Goal: Check status: Check status

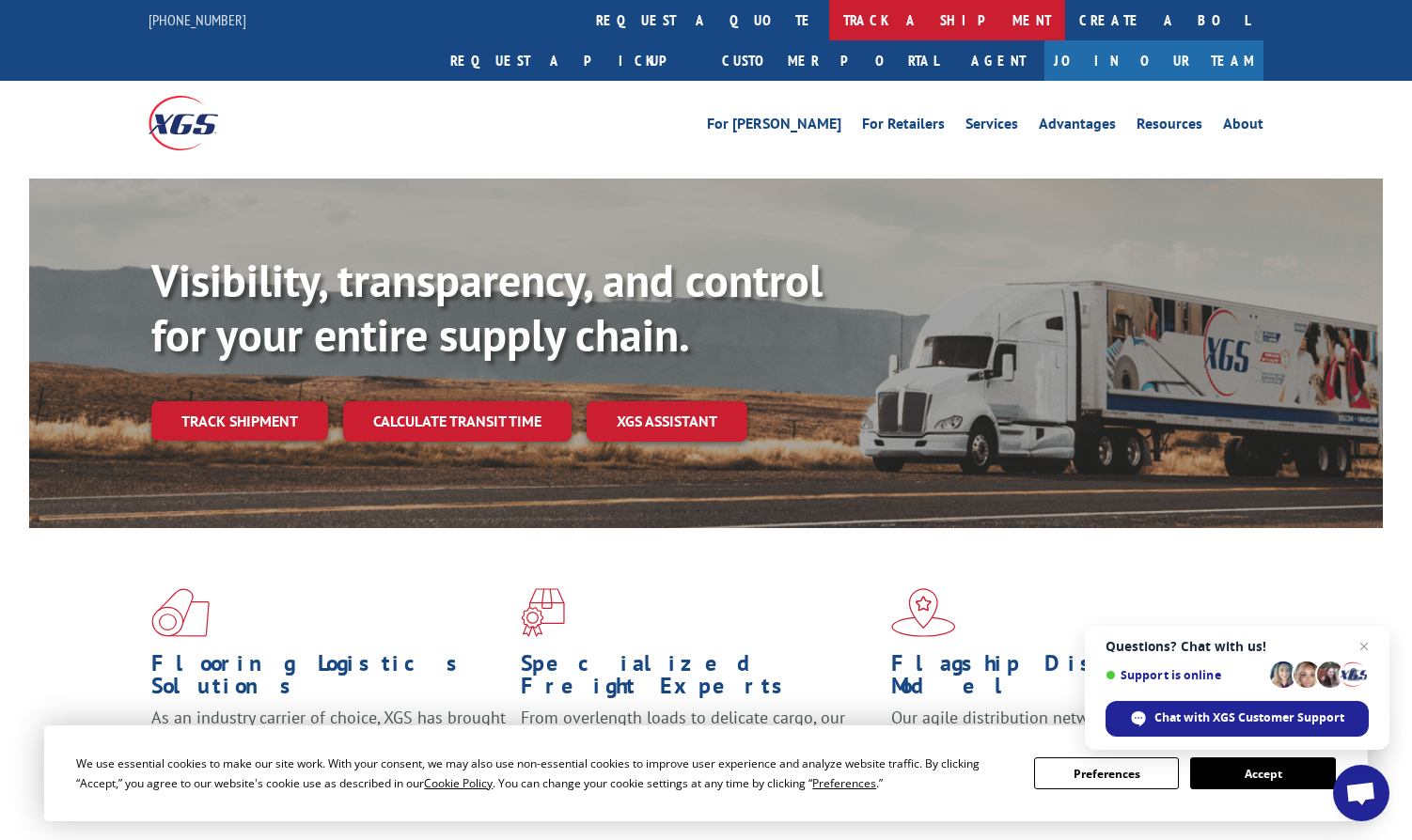
click at [829, 38] on link "track a shipment" at bounding box center [946, 20] width 236 height 41
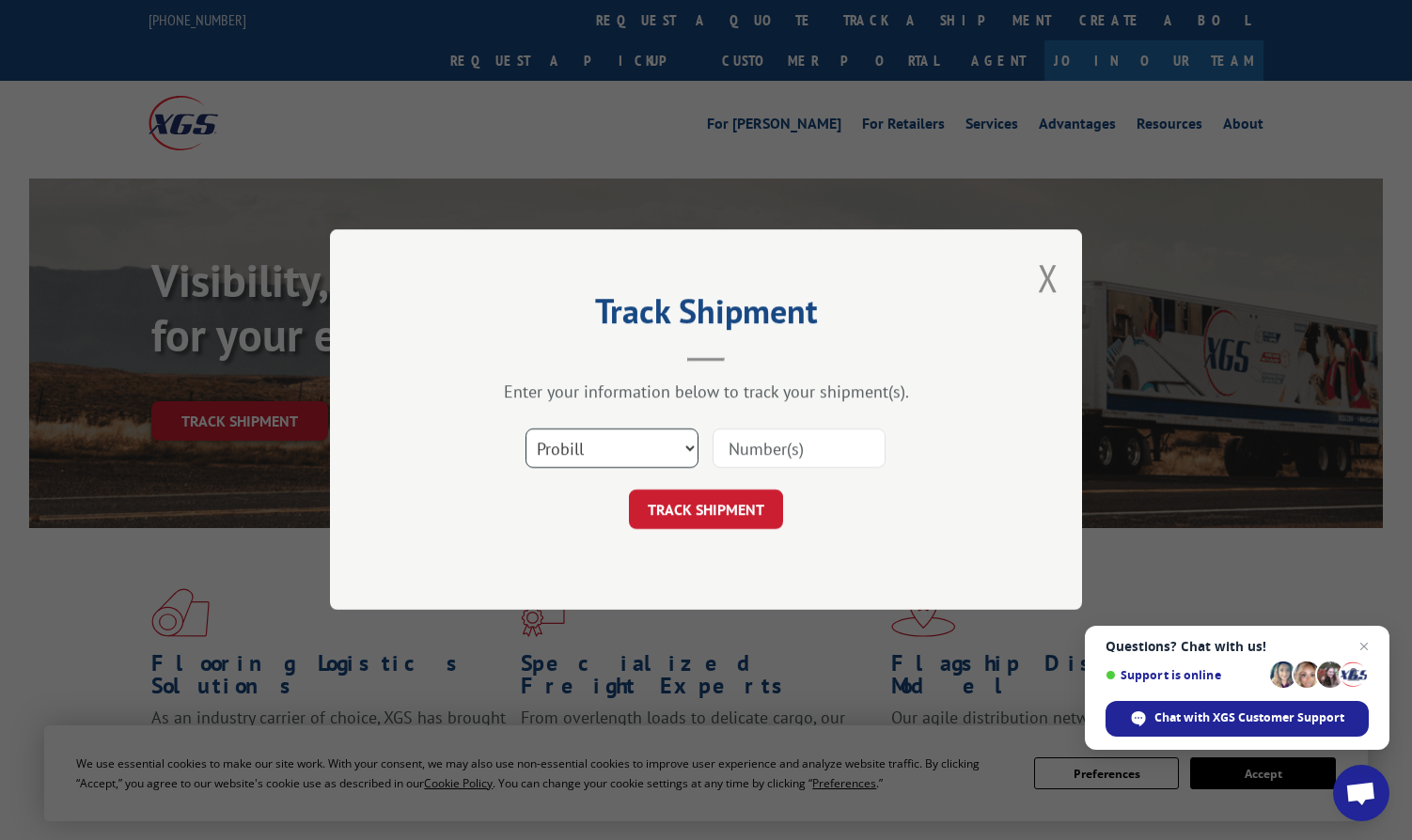
click at [616, 448] on select "Select category... Probill BOL PO" at bounding box center [612, 450] width 173 height 40
select select "po"
click at [526, 430] on select "Select category... Probill BOL PO" at bounding box center [612, 450] width 173 height 40
click at [761, 449] on input at bounding box center [798, 450] width 173 height 40
paste input "297306492"
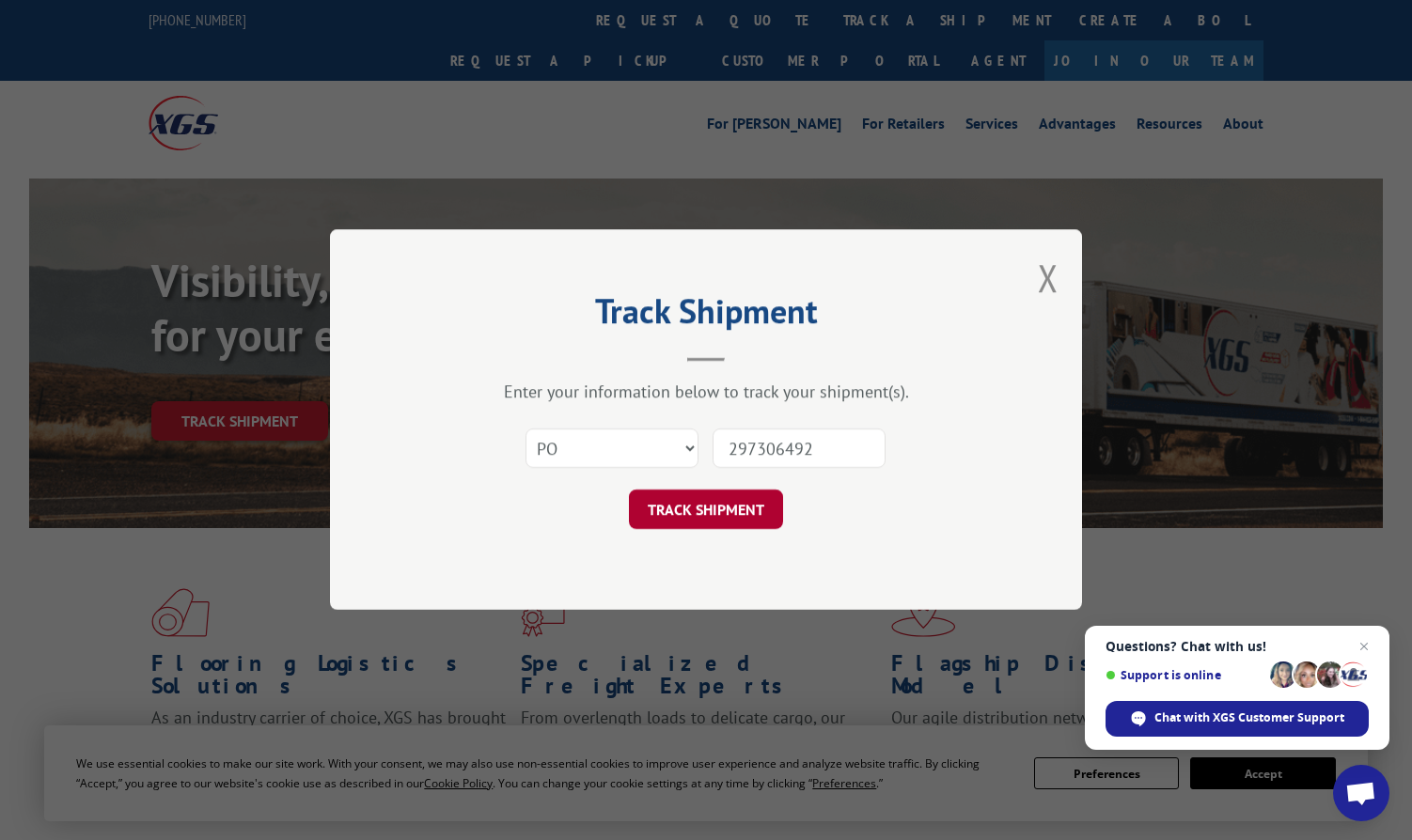
type input "297306492"
click at [717, 507] on button "TRACK SHIPMENT" at bounding box center [706, 510] width 154 height 40
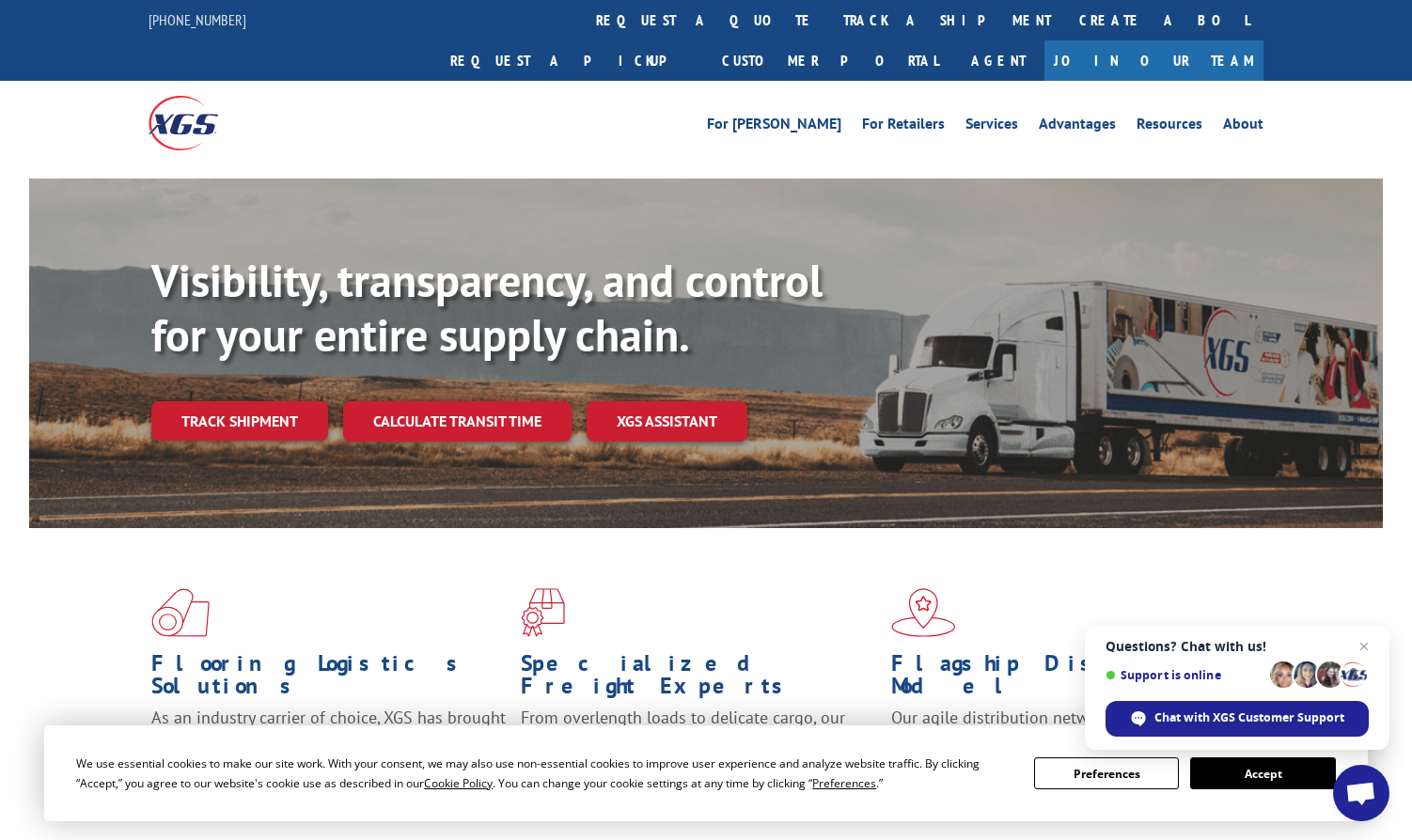
click at [829, 28] on link "track a shipment" at bounding box center [946, 20] width 236 height 41
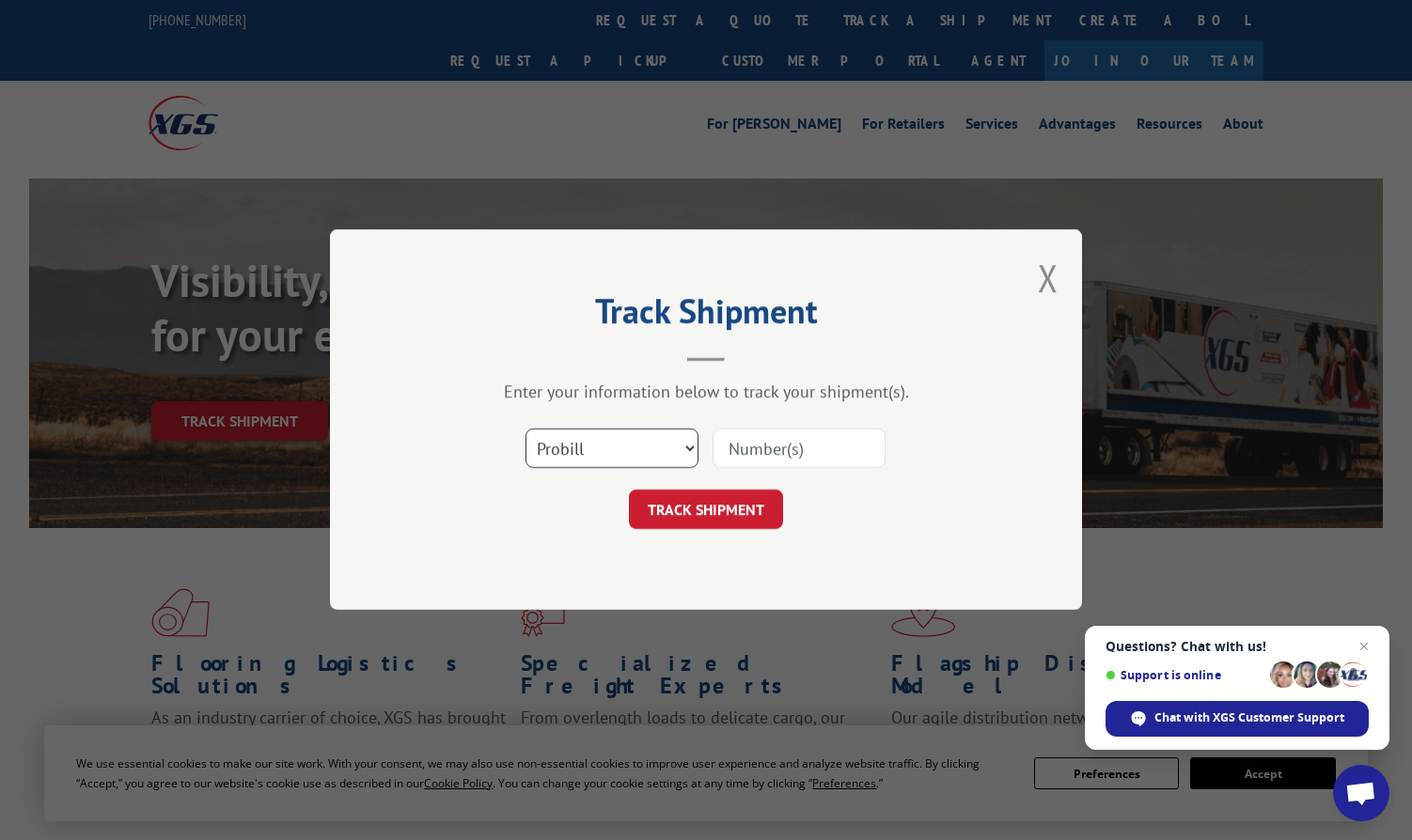
click at [580, 442] on select "Select category... Probill BOL PO" at bounding box center [612, 450] width 173 height 40
select select "po"
click at [526, 430] on select "Select category... Probill BOL PO" at bounding box center [612, 450] width 173 height 40
click at [771, 447] on input at bounding box center [798, 450] width 173 height 40
paste input "297344030"
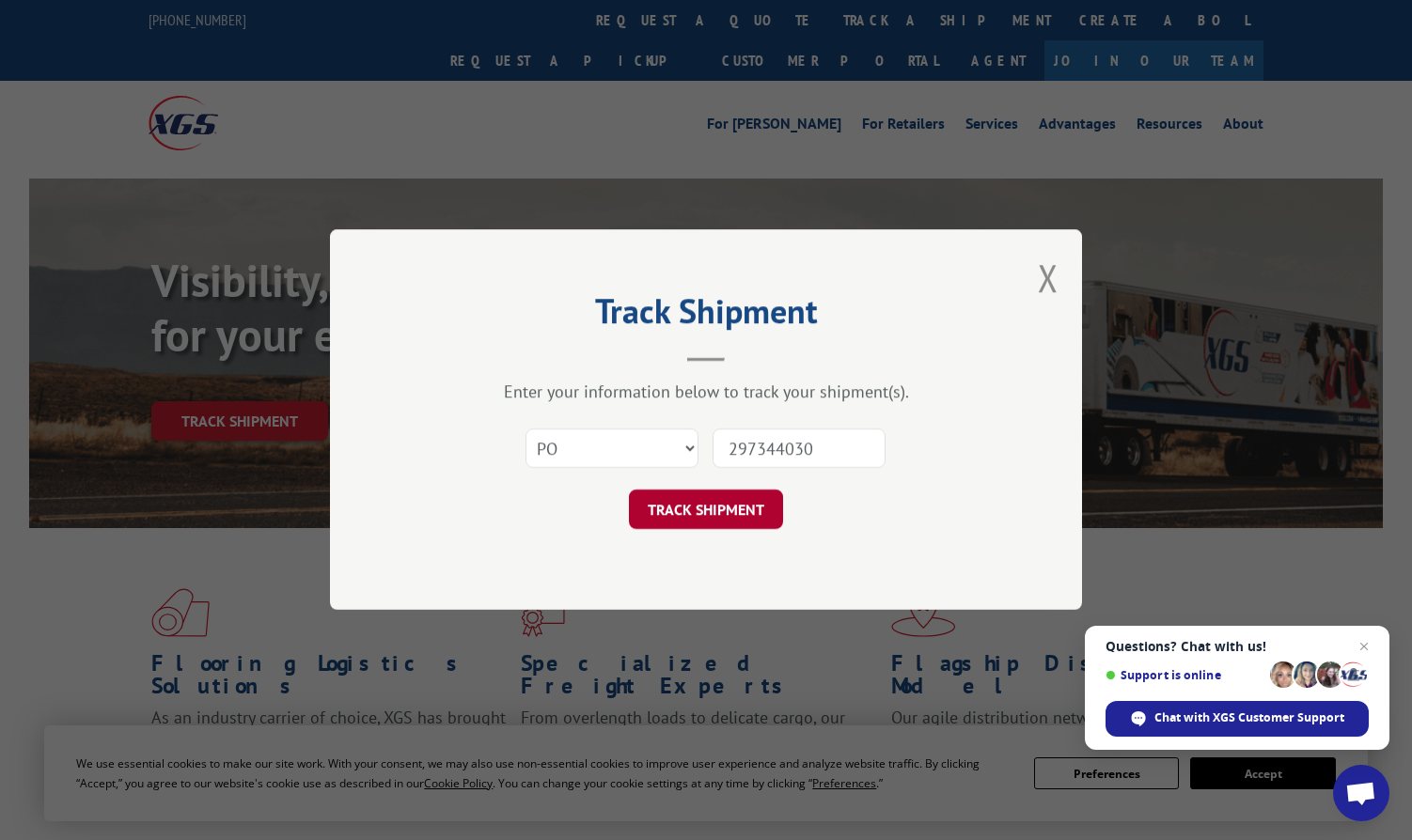
type input "297344030"
click at [707, 502] on button "TRACK SHIPMENT" at bounding box center [706, 510] width 154 height 40
